Goal: Task Accomplishment & Management: Manage account settings

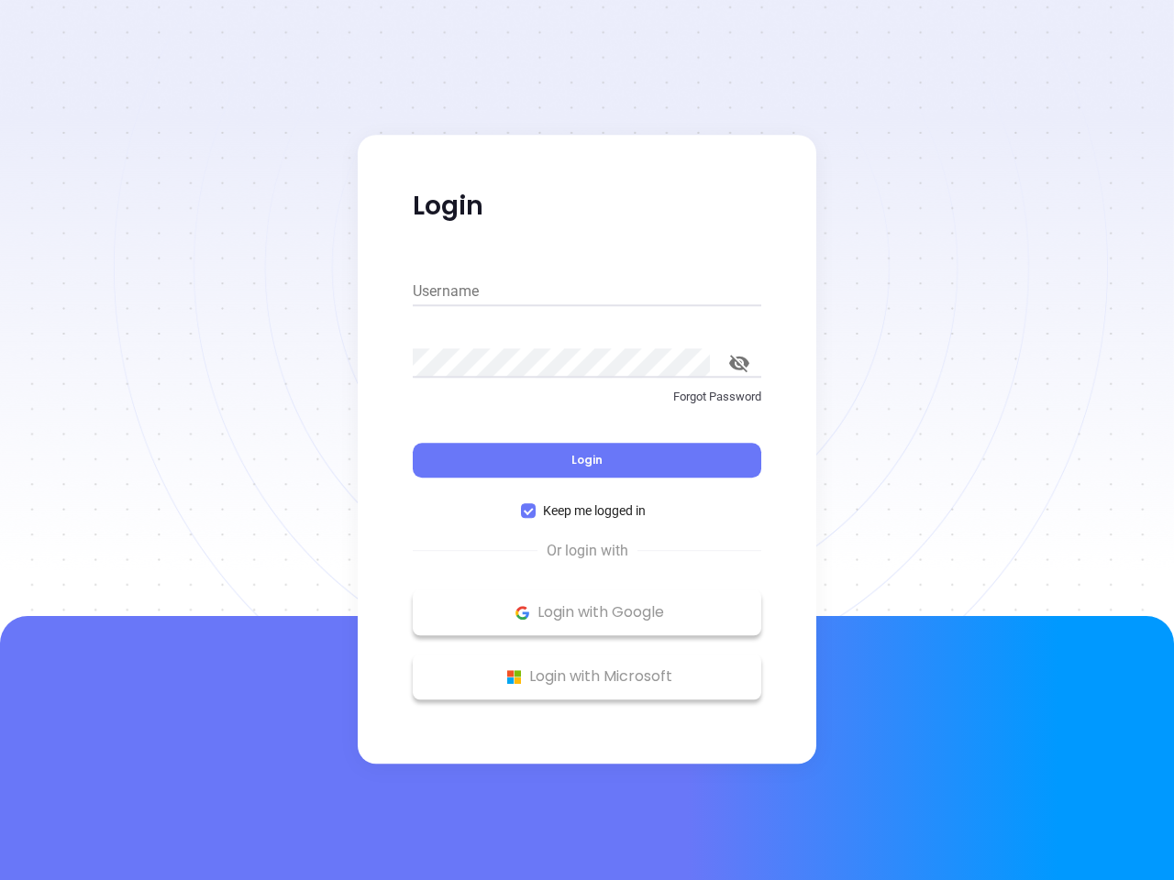
click at [587, 440] on div "Login" at bounding box center [587, 449] width 348 height 57
click at [587, 292] on input "Username" at bounding box center [587, 291] width 348 height 29
click at [739, 363] on icon "toggle password visibility" at bounding box center [739, 363] width 20 height 17
click at [587, 460] on span "Login" at bounding box center [586, 460] width 31 height 16
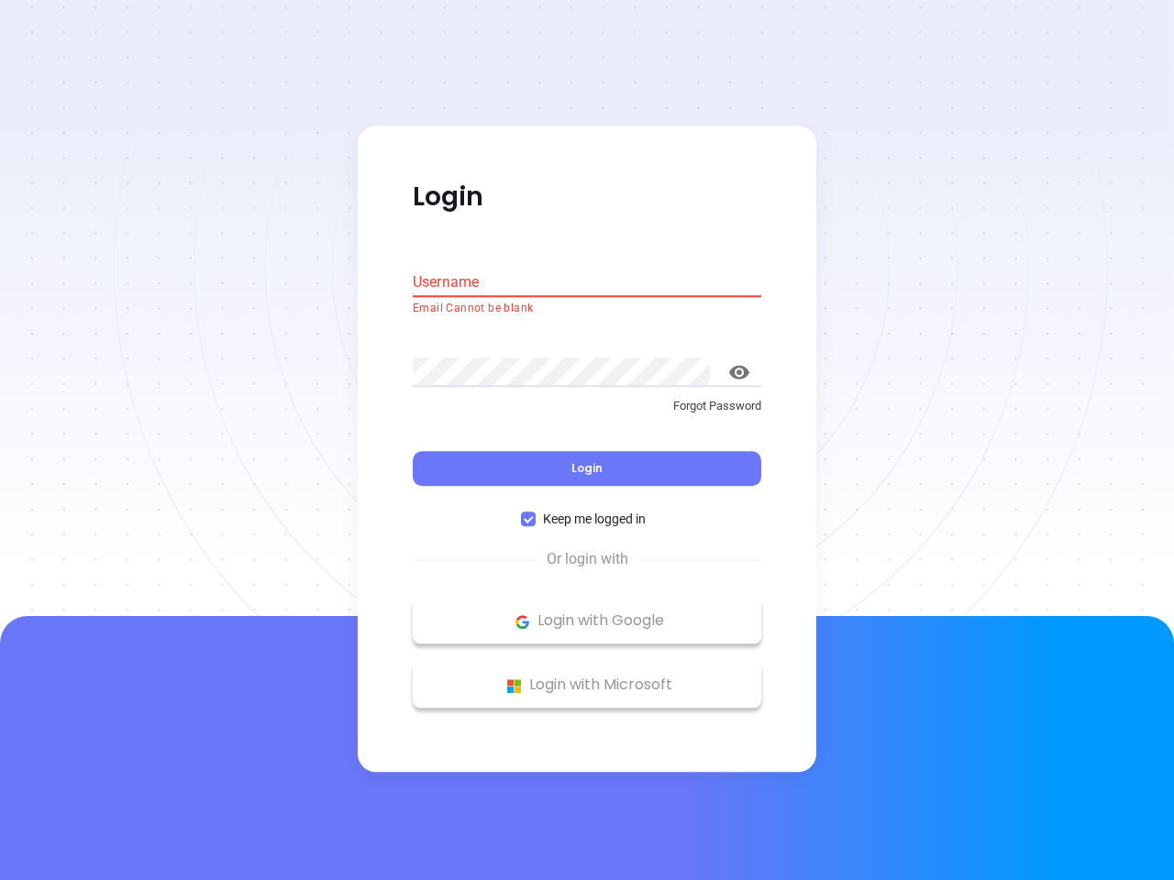
click at [587, 511] on span "Keep me logged in" at bounding box center [594, 520] width 117 height 20
click at [536, 513] on input "Keep me logged in" at bounding box center [528, 520] width 15 height 15
checkbox input "false"
click at [587, 613] on p "Login with Google" at bounding box center [587, 622] width 330 height 28
click at [587, 677] on p "Login with Microsoft" at bounding box center [587, 686] width 330 height 28
